Goal: Transaction & Acquisition: Subscribe to service/newsletter

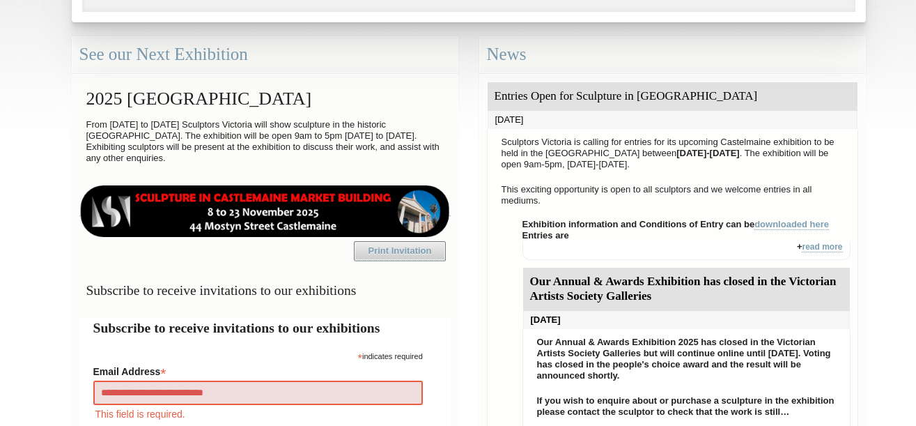
type input "**********"
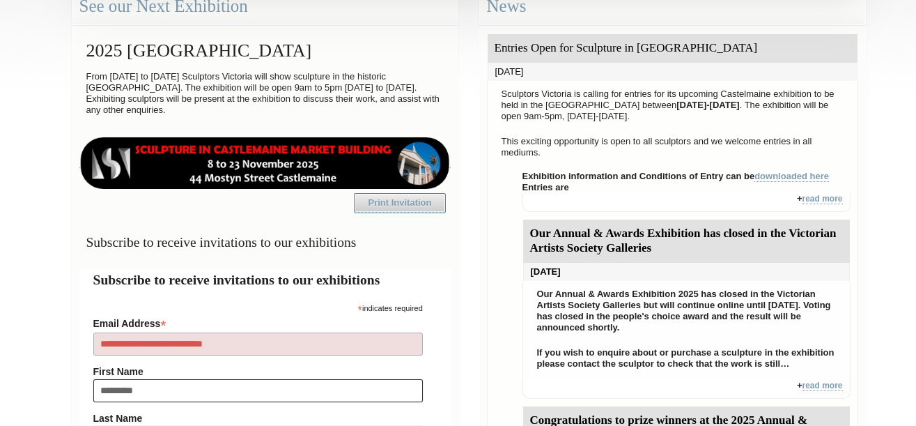
type input "**********"
type input "**"
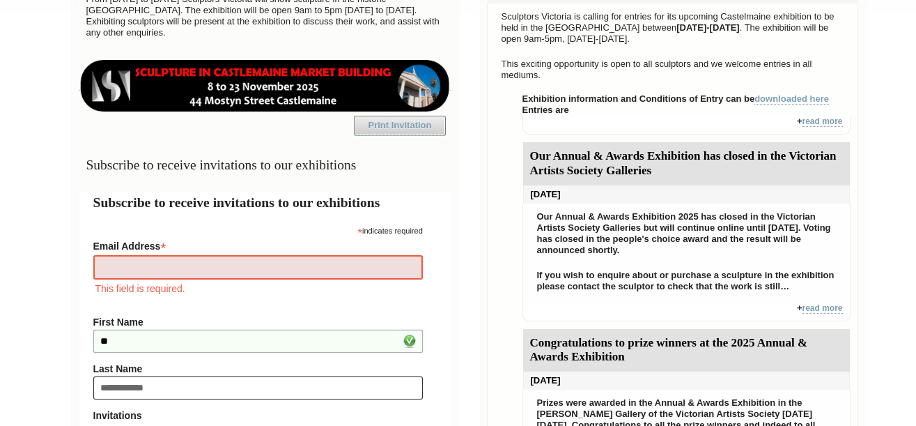
type input "**********"
